Goal: Go to known website: Go to known website

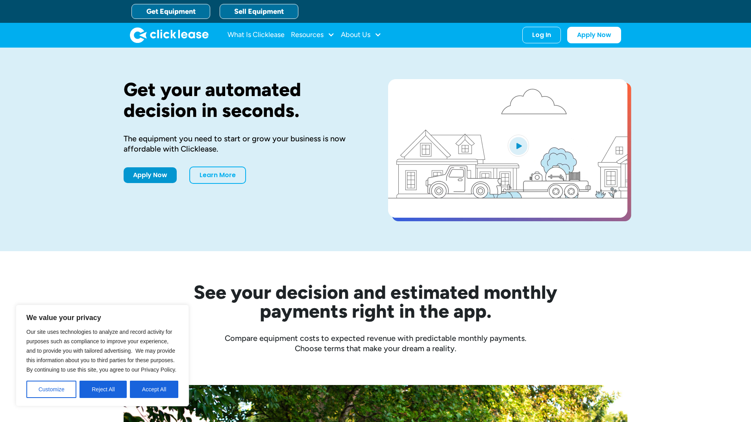
click at [255, 11] on link "Sell Equipment" at bounding box center [259, 11] width 79 height 15
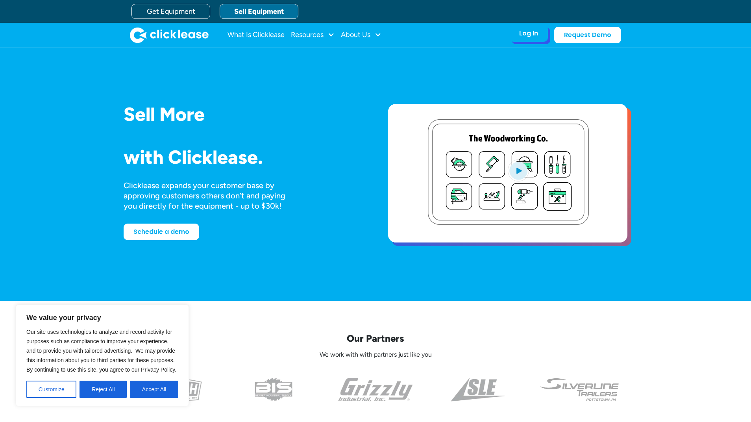
click at [538, 31] on div "Log In" at bounding box center [528, 34] width 19 height 8
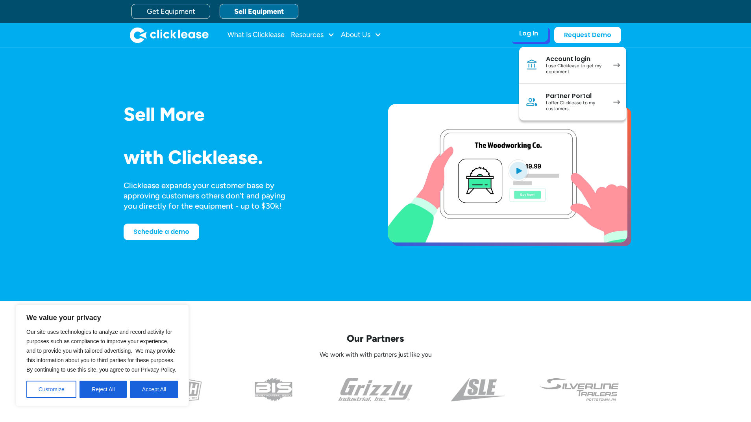
click at [617, 107] on link "Partner Portal I offer Clicklease to my customers." at bounding box center [572, 102] width 107 height 37
